Goal: Complete application form: Complete application form

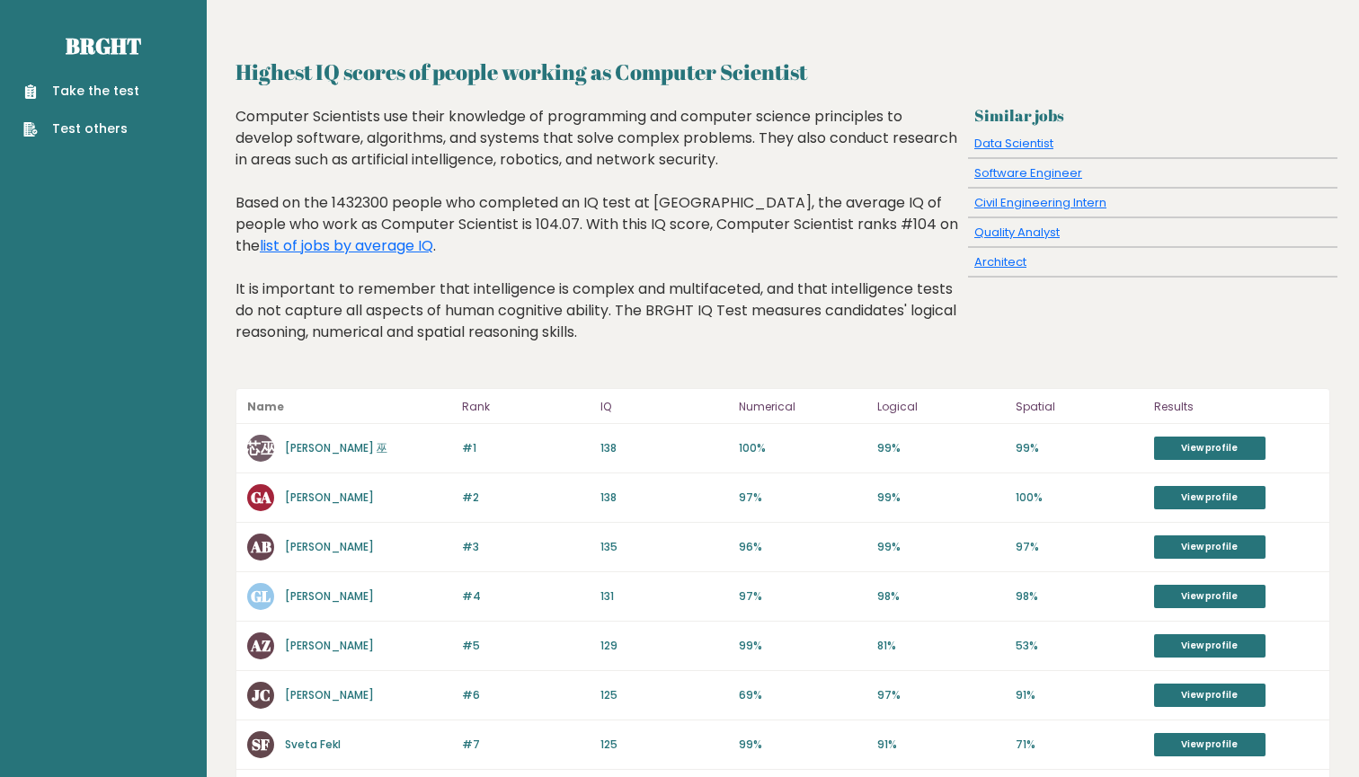
click at [90, 75] on div "Take the test Test others" at bounding box center [103, 99] width 178 height 78
click at [93, 85] on link "Take the test" at bounding box center [81, 91] width 116 height 19
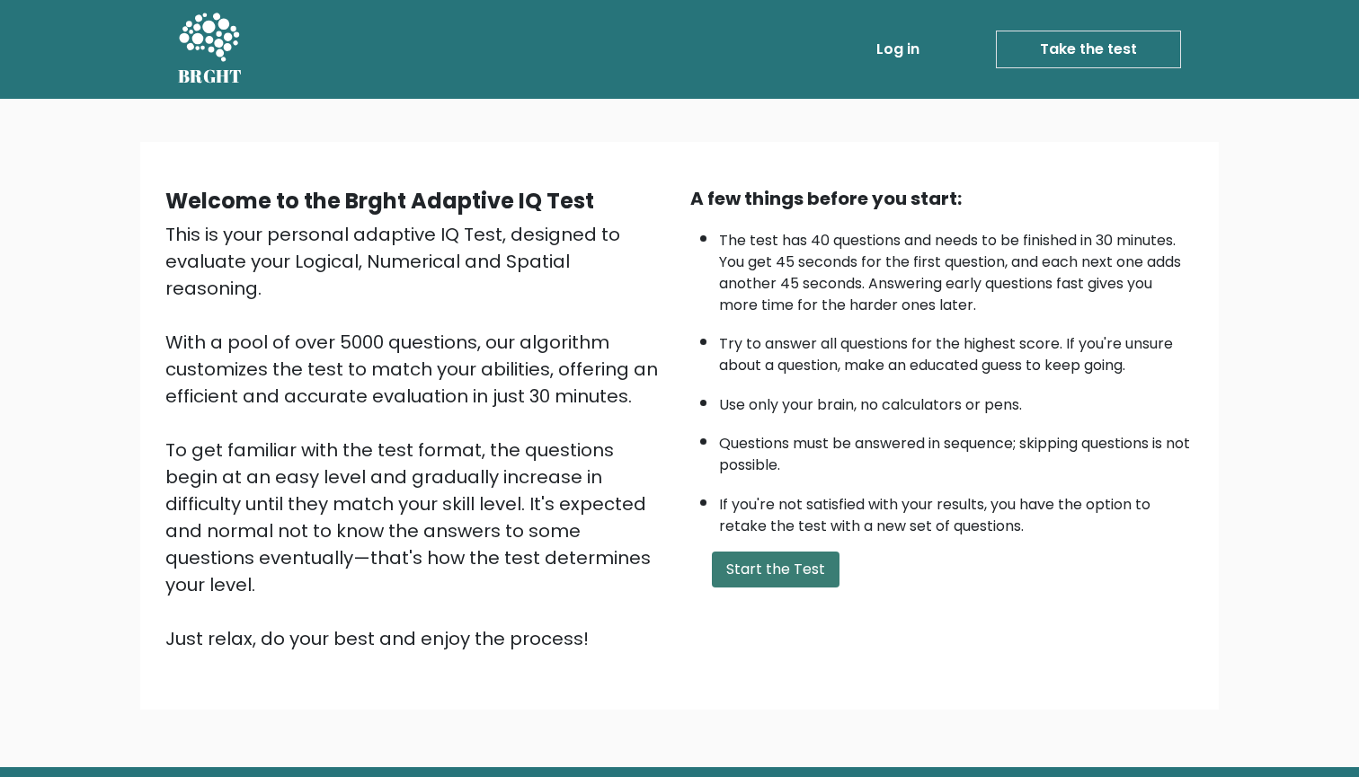
click at [820, 588] on button "Start the Test" at bounding box center [776, 570] width 128 height 36
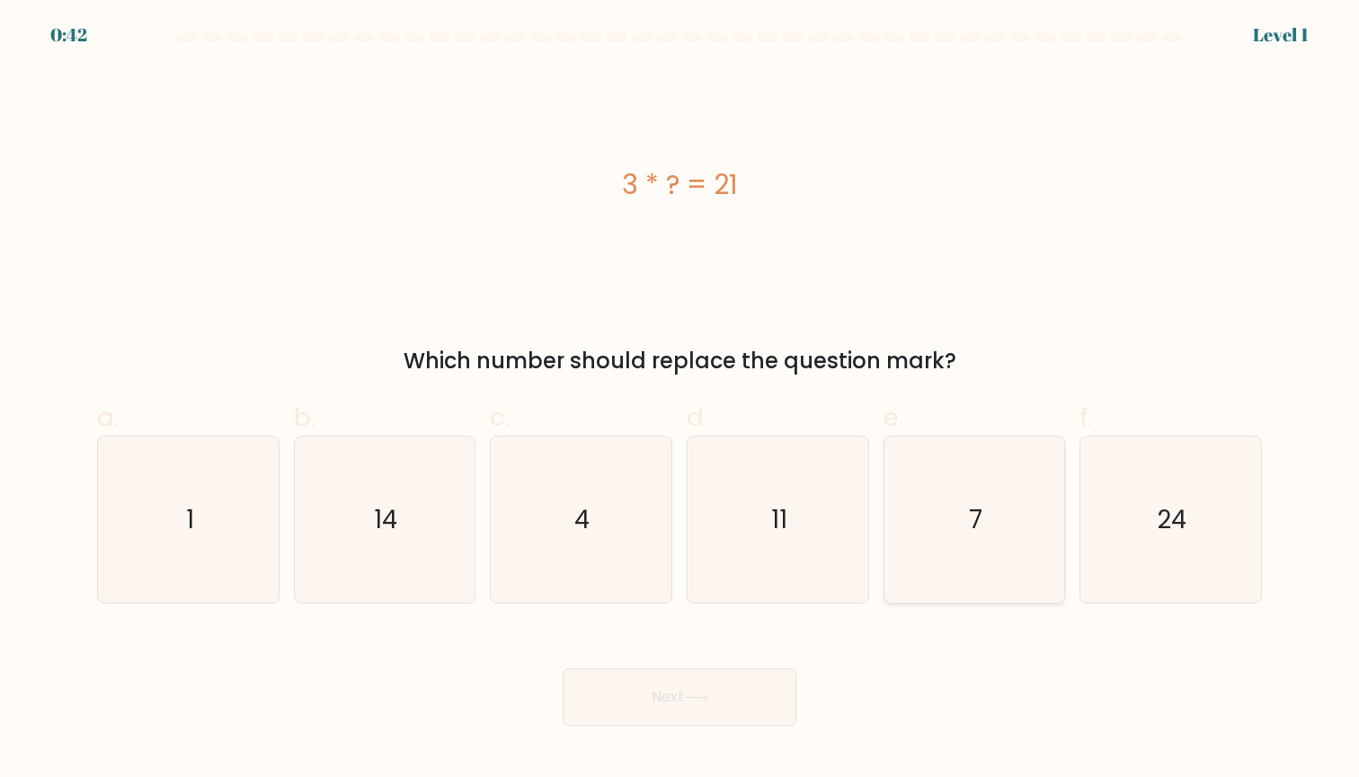
click at [959, 505] on icon "7" at bounding box center [974, 520] width 166 height 166
click at [680, 401] on input "e. 7" at bounding box center [679, 395] width 1 height 12
radio input "true"
click at [727, 695] on button "Next" at bounding box center [680, 698] width 234 height 58
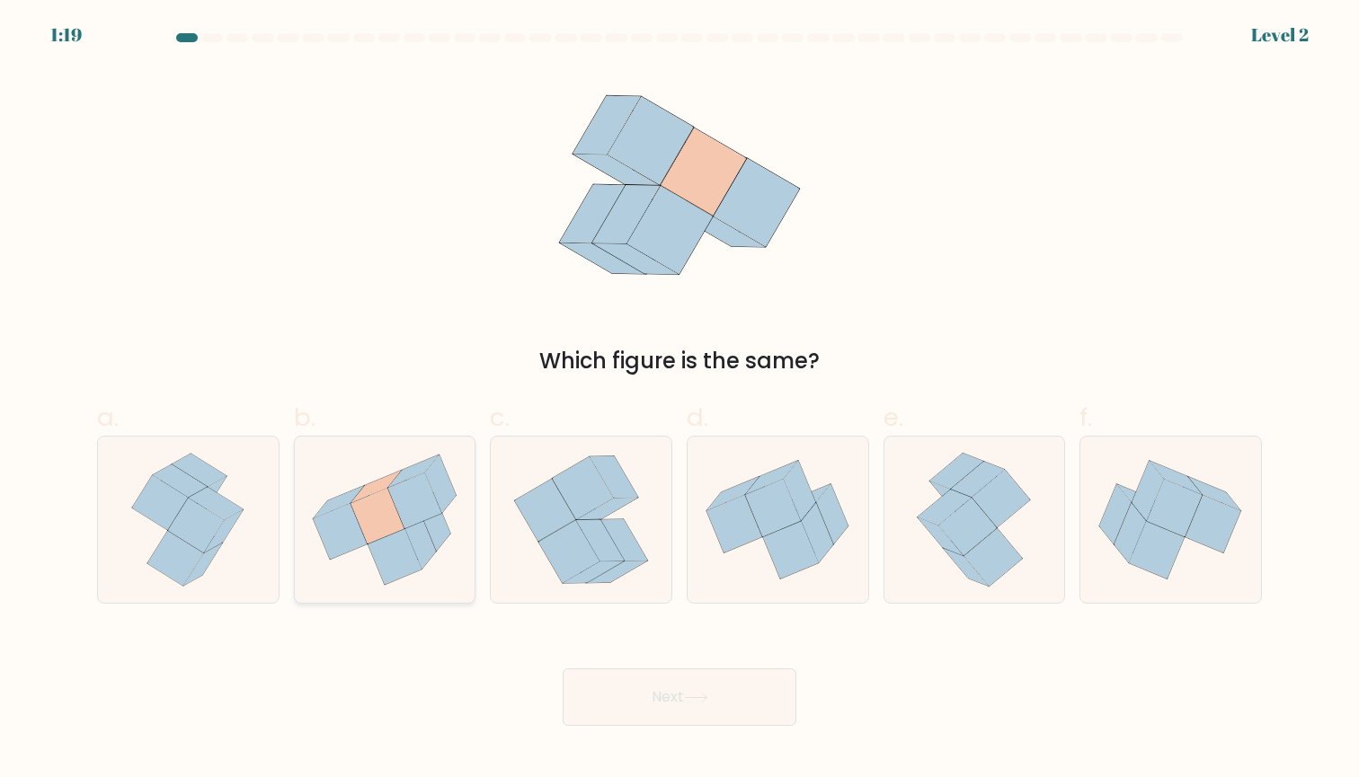
click at [387, 548] on icon at bounding box center [395, 557] width 54 height 56
click at [679, 401] on input "b." at bounding box center [679, 395] width 1 height 12
radio input "true"
click at [655, 675] on button "Next" at bounding box center [680, 698] width 234 height 58
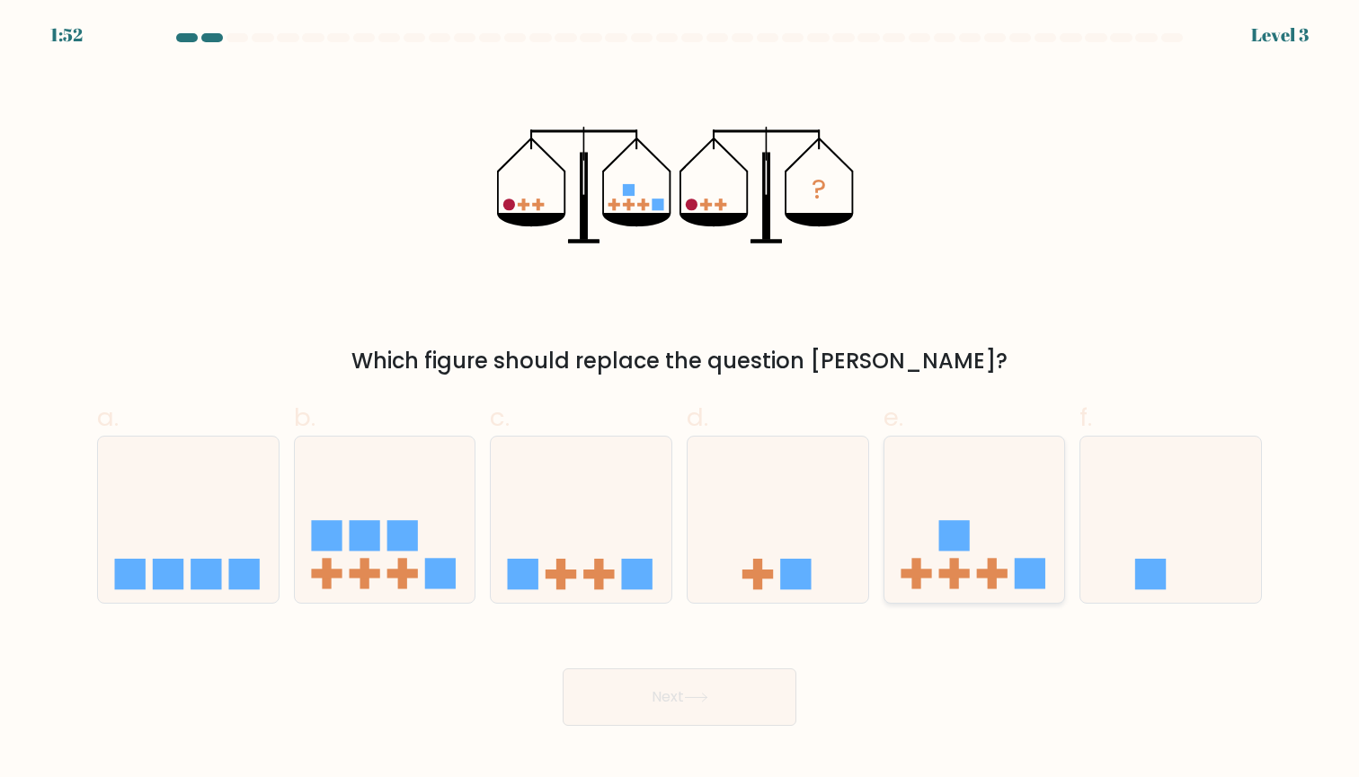
click at [913, 576] on rect at bounding box center [915, 574] width 31 height 9
click at [680, 401] on input "e." at bounding box center [679, 395] width 1 height 12
radio input "true"
click at [772, 707] on button "Next" at bounding box center [680, 698] width 234 height 58
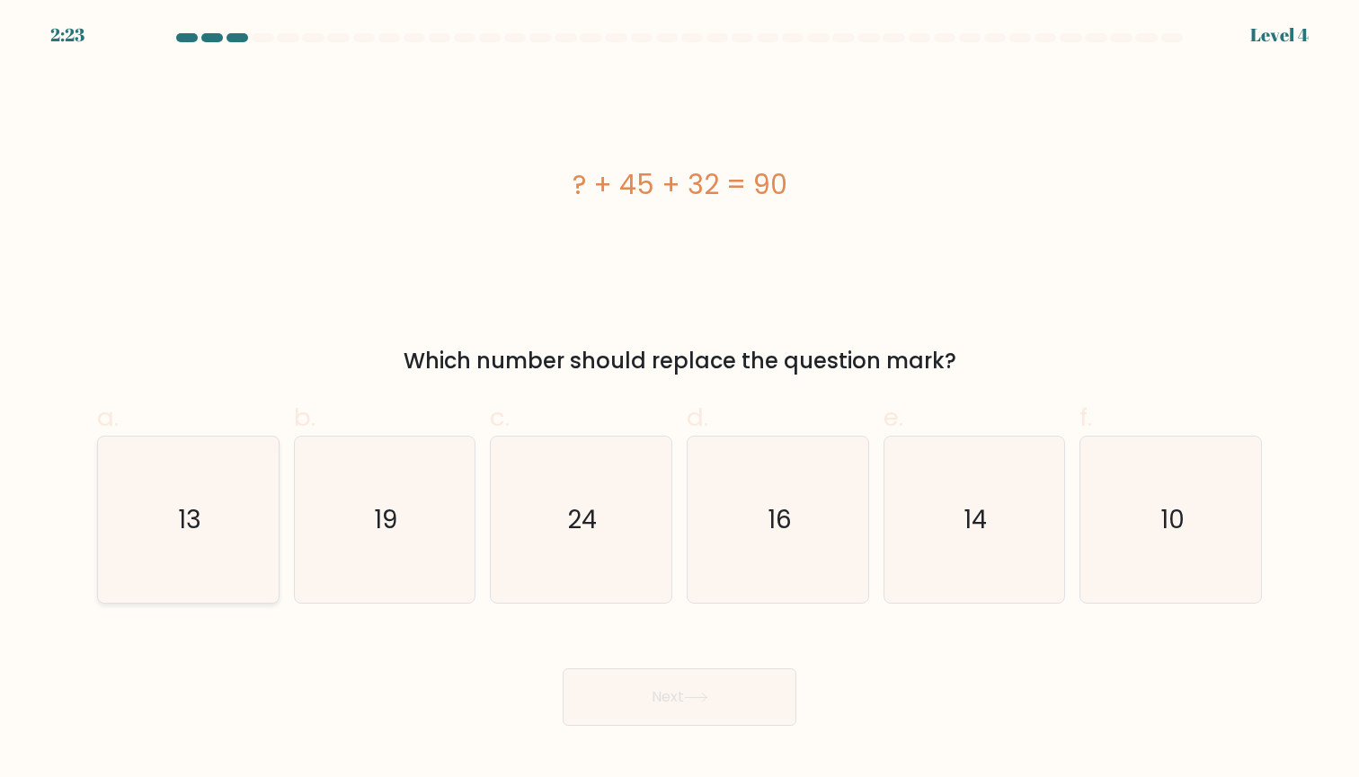
click at [271, 554] on icon "13" at bounding box center [188, 520] width 166 height 166
click at [679, 401] on input "a. 13" at bounding box center [679, 395] width 1 height 12
radio input "true"
click at [768, 707] on button "Next" at bounding box center [680, 698] width 234 height 58
